Goal: Use online tool/utility: Use online tool/utility

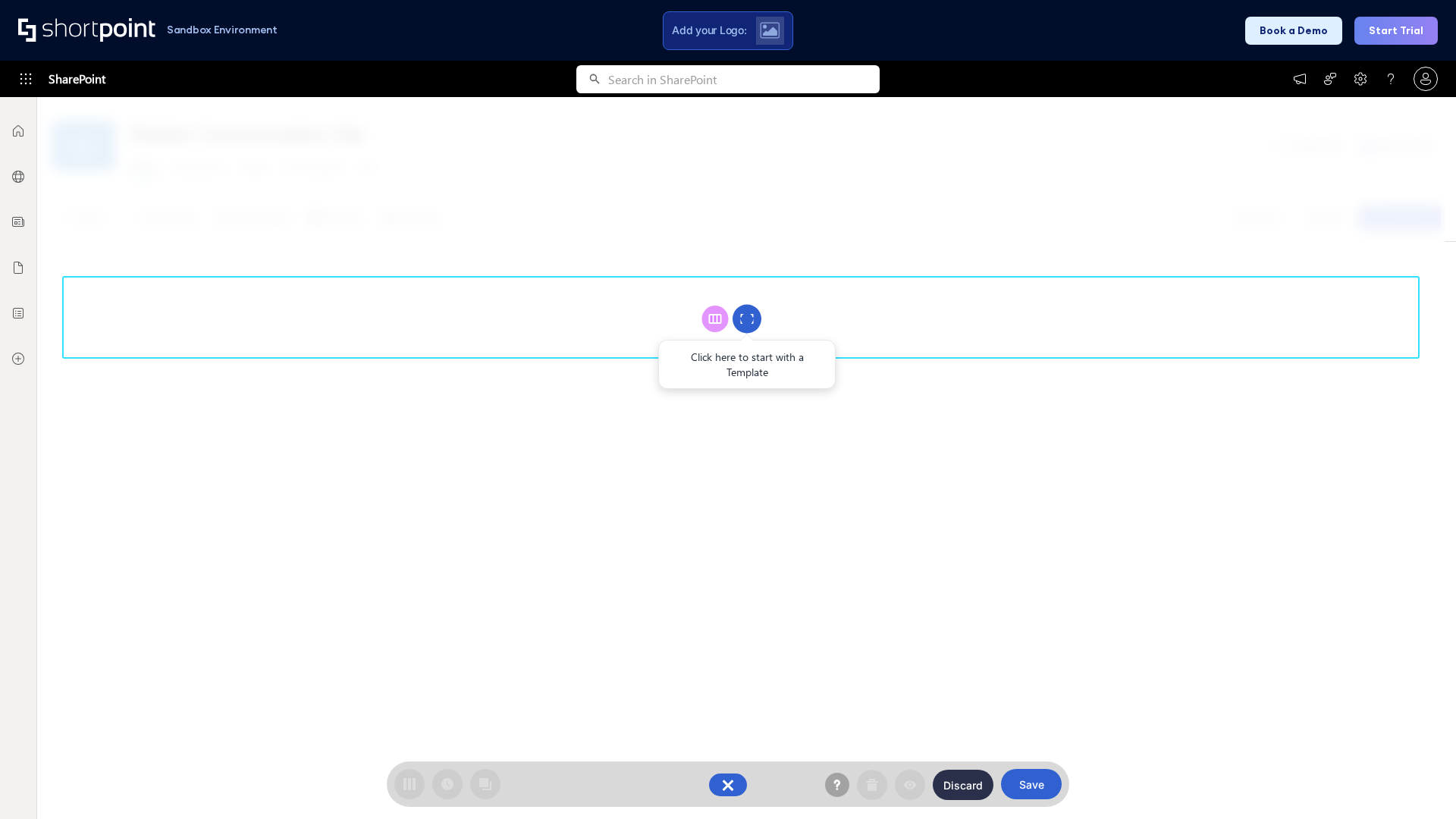
click at [747, 319] on circle at bounding box center [747, 319] width 29 height 29
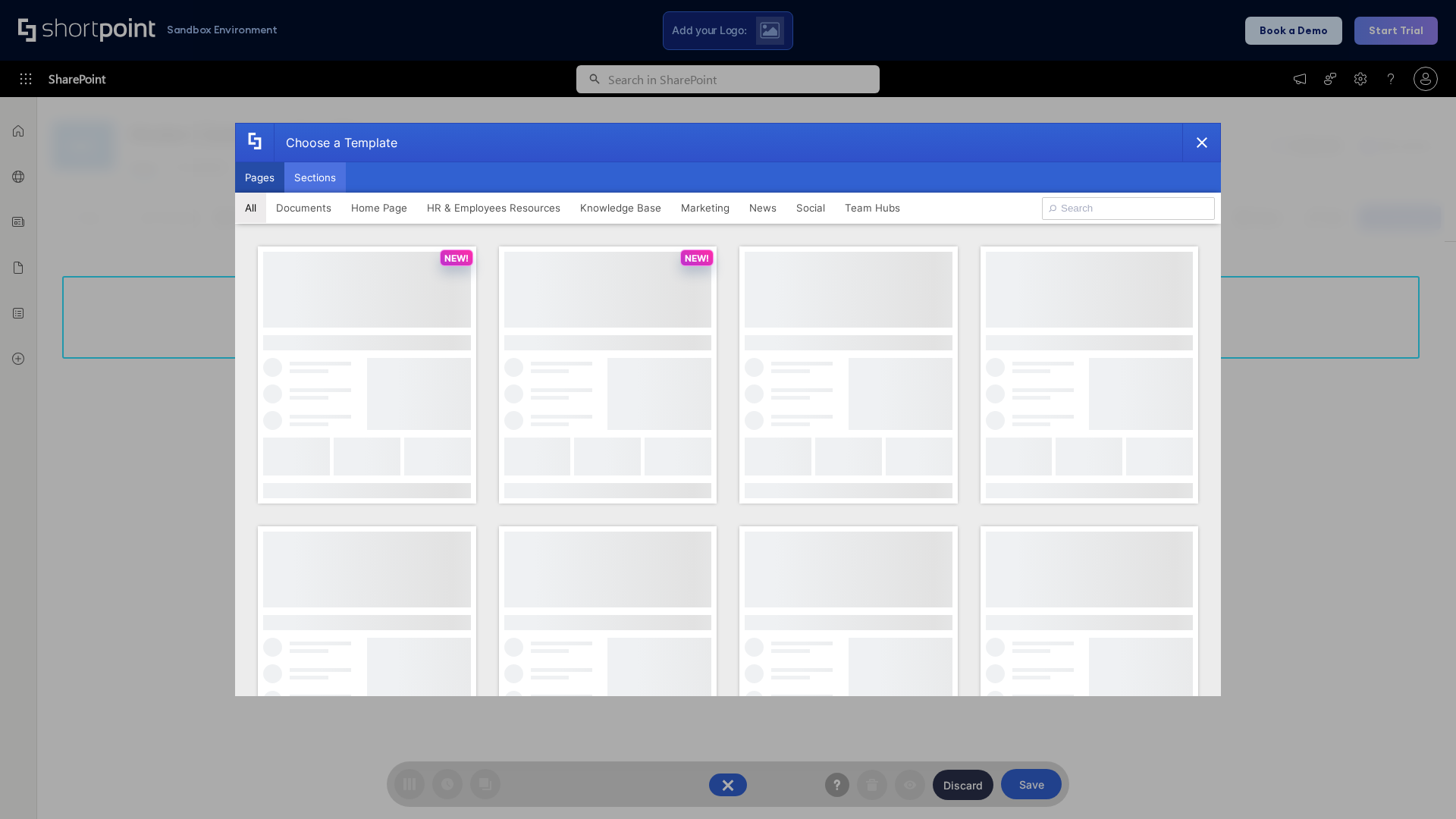
click at [315, 178] on button "Sections" at bounding box center [315, 177] width 62 height 30
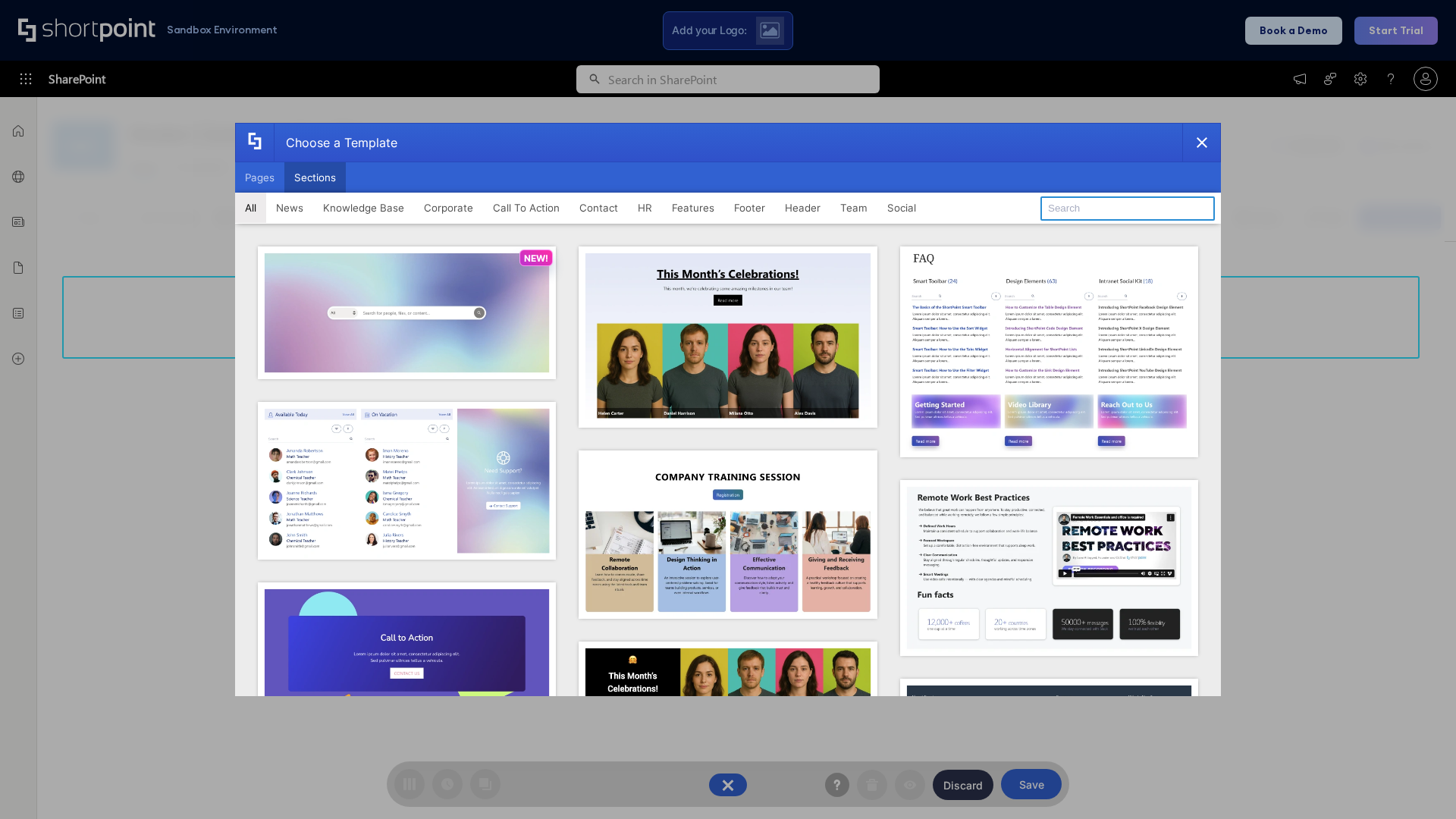
type input "Header 2"
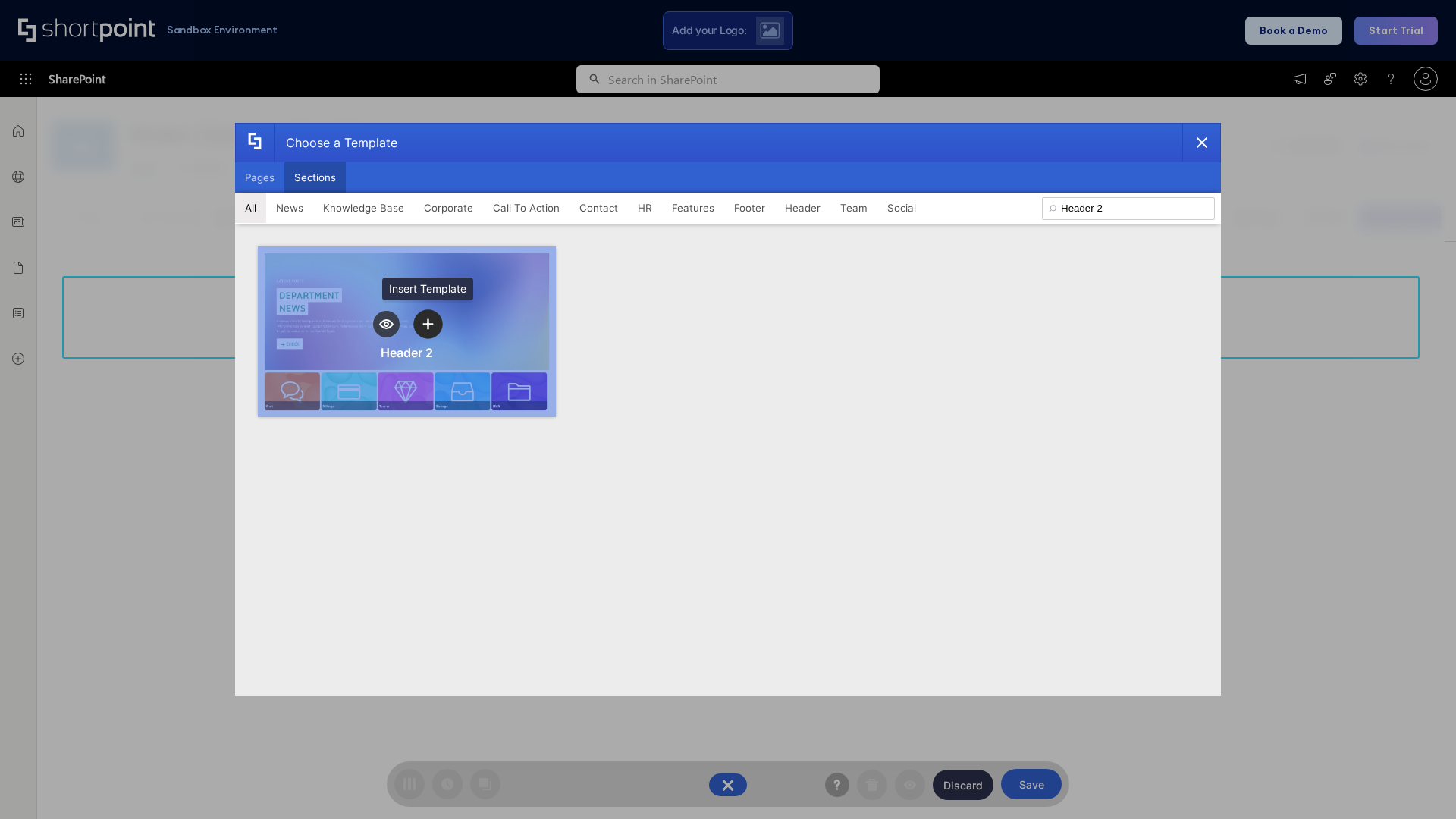
click at [428, 324] on icon "template selector" at bounding box center [427, 324] width 11 height 11
